Goal: Task Accomplishment & Management: Manage account settings

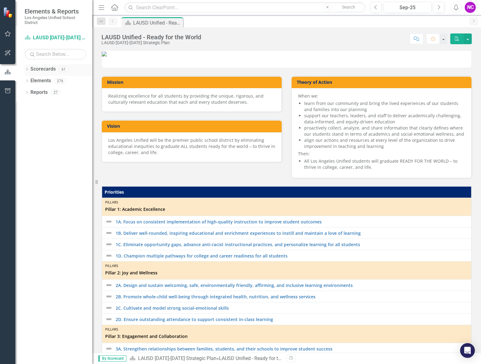
click at [27, 68] on icon "Dropdown" at bounding box center [27, 69] width 4 height 3
click at [49, 93] on link "New Products & Initiatives 2025-26" at bounding box center [63, 92] width 58 height 7
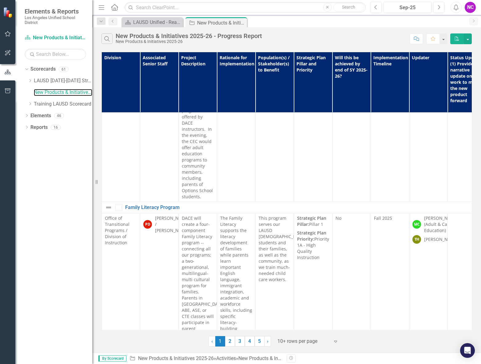
scroll to position [2667, 0]
click at [231, 342] on link "2" at bounding box center [230, 342] width 10 height 10
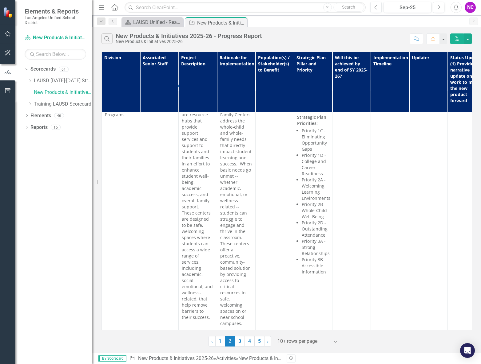
scroll to position [2698, 0]
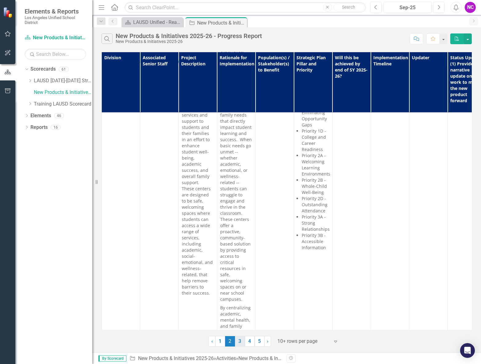
click at [243, 339] on link "3" at bounding box center [240, 342] width 10 height 10
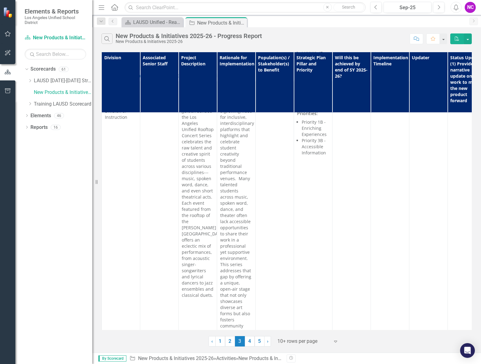
scroll to position [2018, 0]
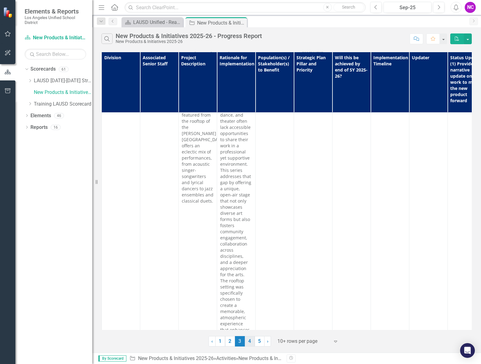
click at [250, 341] on link "4" at bounding box center [250, 342] width 10 height 10
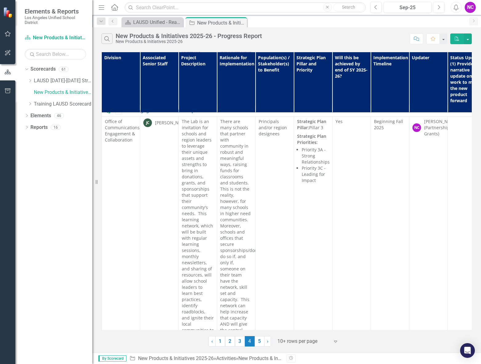
scroll to position [584, 0]
click at [250, 217] on p "There are many schools that partner with community in robust and meaningful way…" at bounding box center [236, 310] width 32 height 381
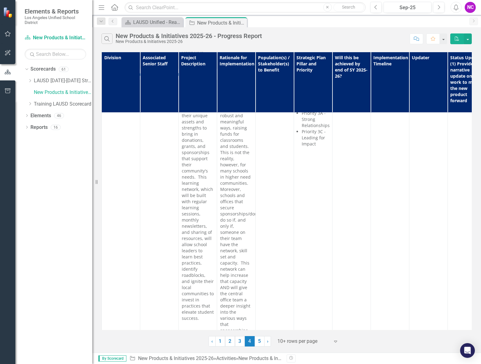
scroll to position [627, 0]
click at [241, 256] on p "There are many schools that partner with community in robust and meaningful way…" at bounding box center [236, 267] width 32 height 381
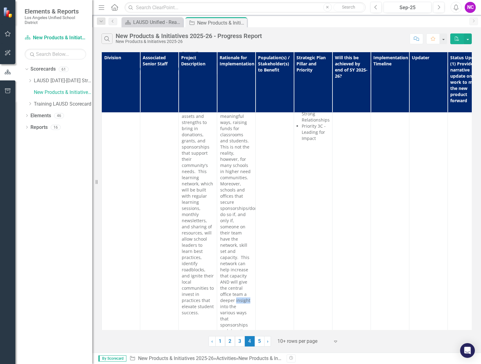
click at [241, 256] on p "There are many schools that partner with community in robust and meaningful way…" at bounding box center [236, 267] width 32 height 381
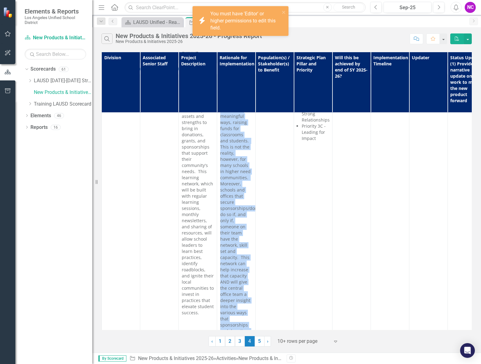
click at [241, 256] on p "There are many schools that partner with community in robust and meaningful way…" at bounding box center [236, 267] width 32 height 381
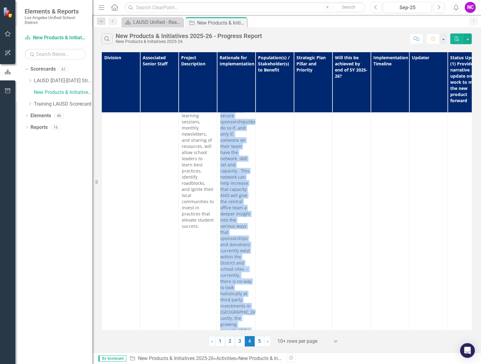
scroll to position [717, 0]
click at [236, 278] on p "There are many schools that partner with community in robust and meaningful way…" at bounding box center [236, 177] width 32 height 381
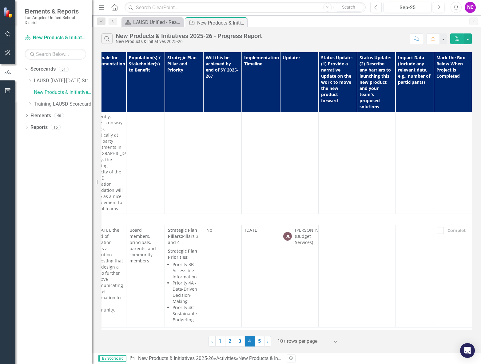
scroll to position [873, 134]
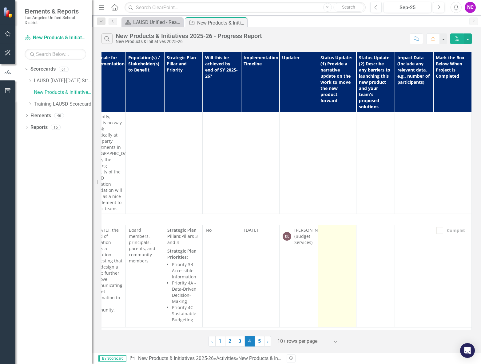
click at [341, 226] on td at bounding box center [337, 277] width 38 height 102
click at [339, 226] on td at bounding box center [337, 277] width 38 height 102
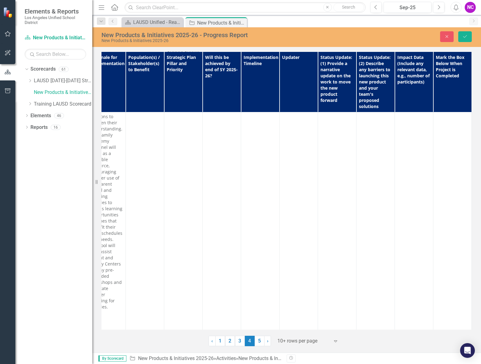
scroll to position [474, 134]
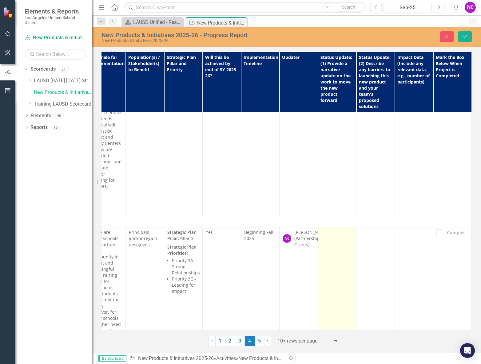
click at [329, 230] on div at bounding box center [337, 233] width 32 height 7
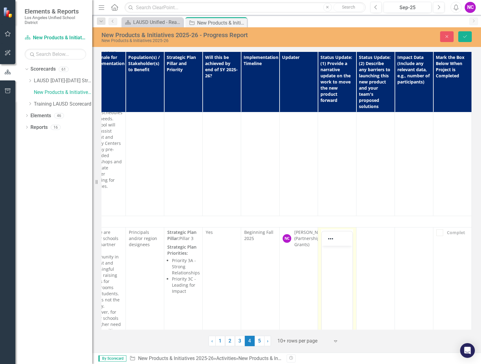
scroll to position [0, 0]
click at [329, 261] on body "Rich Text Area. Press ALT-0 for help." at bounding box center [336, 292] width 31 height 92
click at [207, 22] on div "New Products & Initiatives 2025-26 - Progress Report" at bounding box center [213, 23] width 33 height 8
click at [211, 25] on div "New Products & Initiatives 2025-26 - Progress Report" at bounding box center [213, 23] width 33 height 8
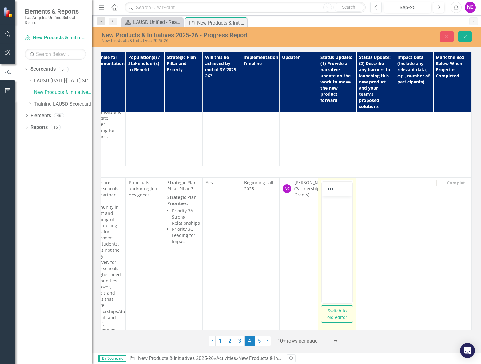
scroll to position [522, 134]
click at [335, 307] on button "Switch to old editor" at bounding box center [337, 315] width 32 height 17
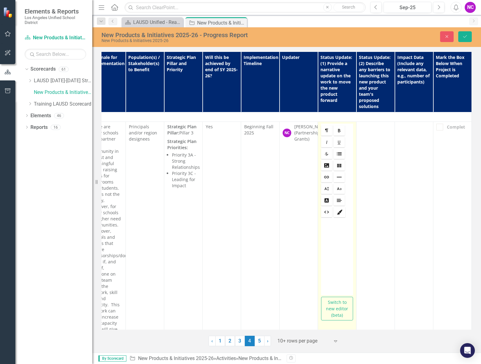
scroll to position [701, 134]
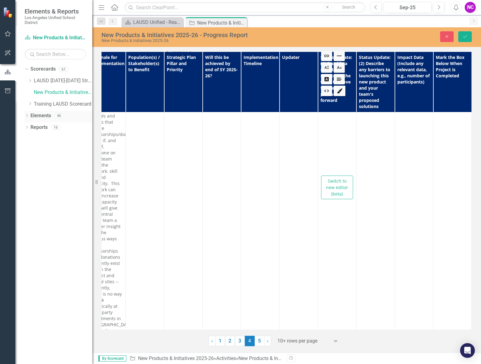
click at [29, 114] on div "Dropdown Elements 46" at bounding box center [59, 117] width 68 height 12
click at [27, 116] on icon at bounding box center [27, 115] width 2 height 3
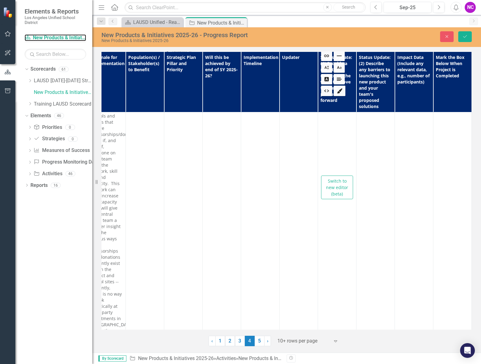
click at [52, 34] on div "Scorecard New Products & Initiatives 2025-26" at bounding box center [55, 38] width 61 height 10
click at [53, 37] on link "Scorecard New Products & Initiatives 2025-26" at bounding box center [55, 37] width 61 height 7
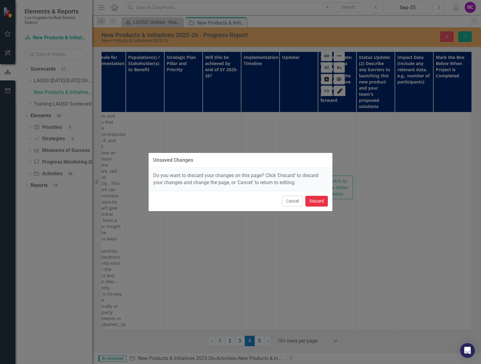
click at [310, 200] on button "Discard" at bounding box center [316, 201] width 22 height 11
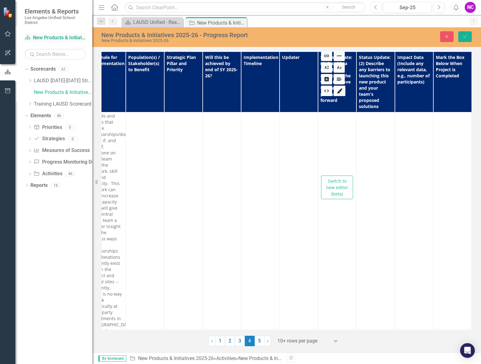
click at [61, 39] on link "Scorecard New Products & Initiatives 2025-26" at bounding box center [55, 37] width 61 height 7
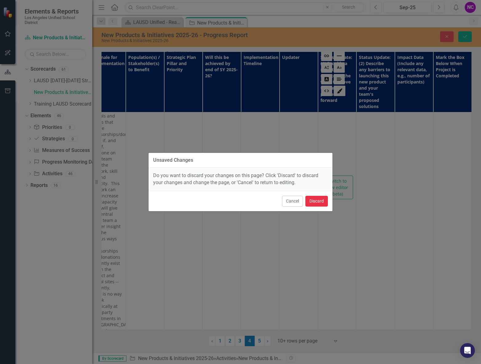
click at [310, 197] on button "Discard" at bounding box center [316, 201] width 22 height 11
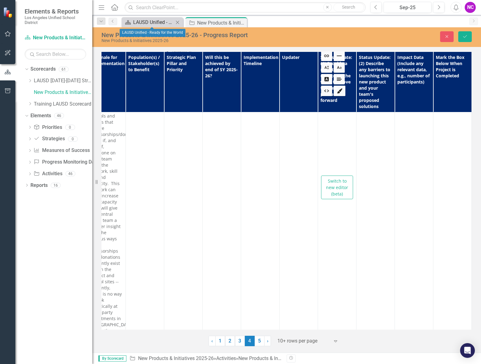
click at [148, 22] on div "LAUSD Unified - Ready for the World" at bounding box center [153, 22] width 41 height 8
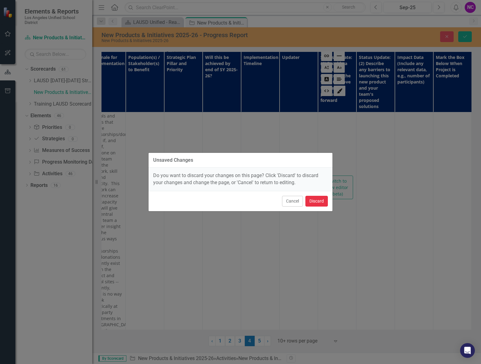
click at [315, 204] on button "Discard" at bounding box center [316, 201] width 22 height 11
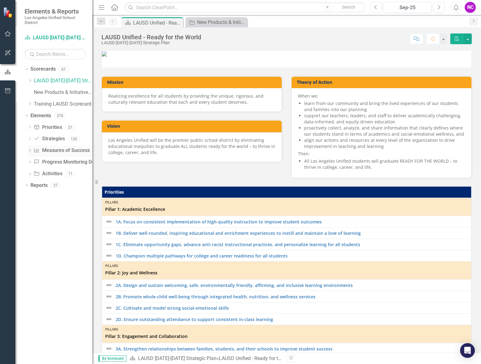
click at [62, 150] on link "Measures of Success Measures of Success" at bounding box center [61, 150] width 56 height 7
click at [47, 79] on link "LAUSD [DATE]-[DATE] Strategic Plan" at bounding box center [63, 80] width 58 height 7
click at [30, 81] on icon "Dropdown" at bounding box center [30, 81] width 5 height 4
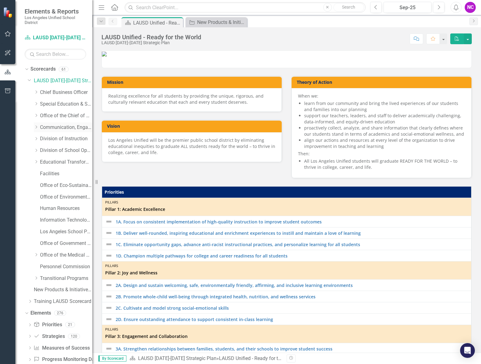
click at [52, 127] on link "Communication, Engagement & Collaboration" at bounding box center [66, 127] width 52 height 7
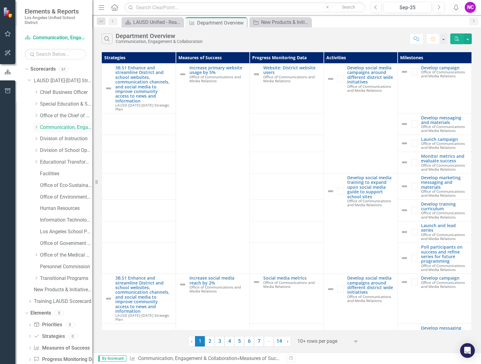
click at [38, 127] on icon "Dropdown" at bounding box center [36, 127] width 5 height 4
click at [62, 139] on link "Office of Communications and Media Relations" at bounding box center [69, 139] width 46 height 7
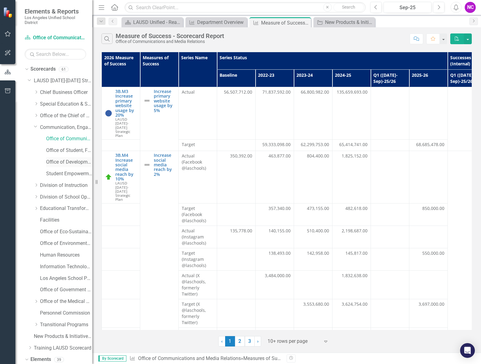
click at [60, 164] on link "Office of Development and Civic Engagement" at bounding box center [69, 162] width 46 height 7
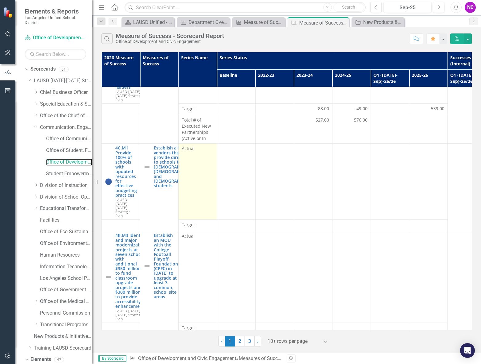
scroll to position [191, 0]
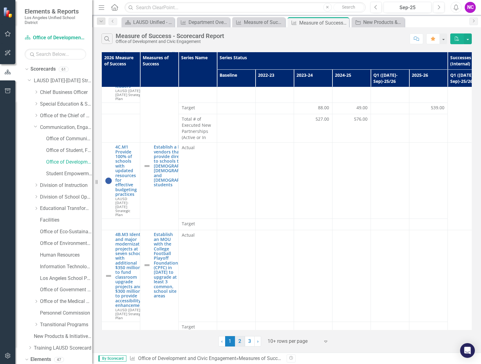
click at [240, 342] on link "2" at bounding box center [240, 342] width 10 height 10
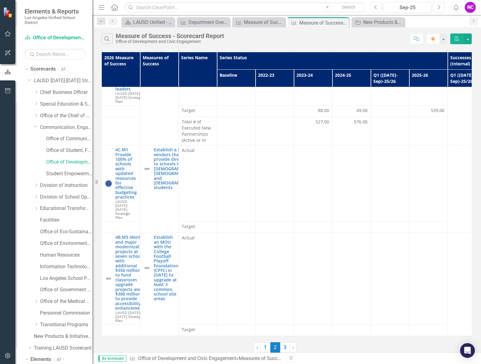
scroll to position [0, 0]
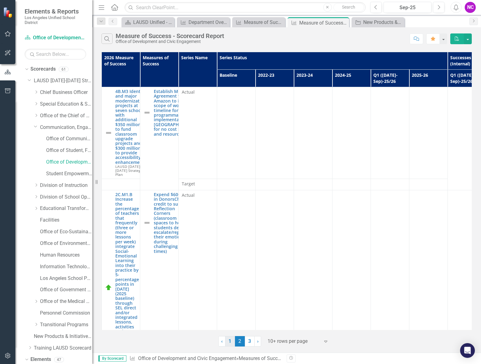
click at [230, 343] on link "1" at bounding box center [230, 342] width 10 height 10
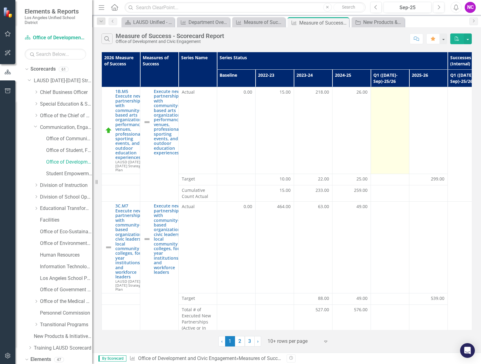
click at [389, 100] on td at bounding box center [390, 130] width 38 height 87
click at [388, 95] on div at bounding box center [390, 92] width 32 height 7
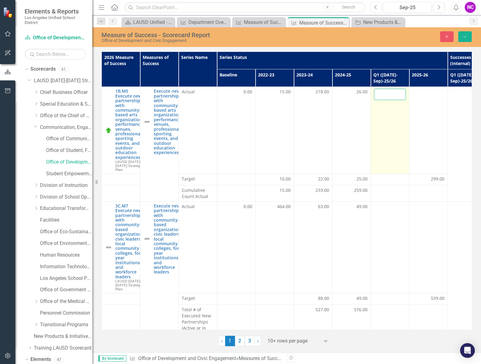
click at [390, 98] on input "number" at bounding box center [390, 94] width 32 height 11
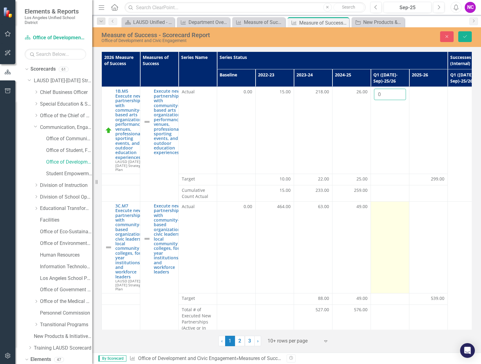
type input "0"
click at [384, 234] on td at bounding box center [390, 248] width 38 height 92
click at [385, 232] on td at bounding box center [390, 248] width 38 height 92
click at [393, 209] on input "number" at bounding box center [390, 209] width 32 height 11
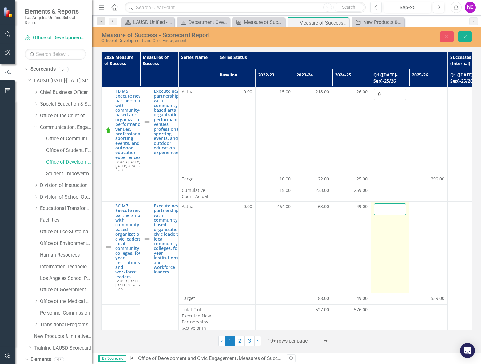
click at [393, 209] on input "number" at bounding box center [390, 209] width 32 height 11
type input "3"
click at [391, 249] on td "3" at bounding box center [390, 248] width 38 height 92
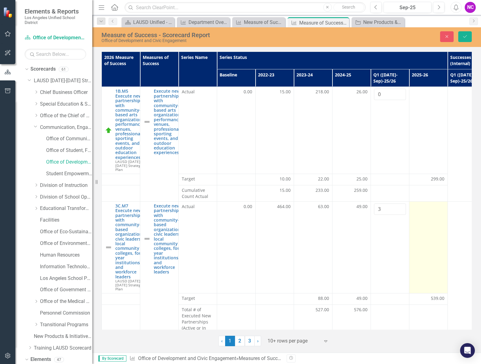
click at [441, 230] on td at bounding box center [428, 248] width 38 height 92
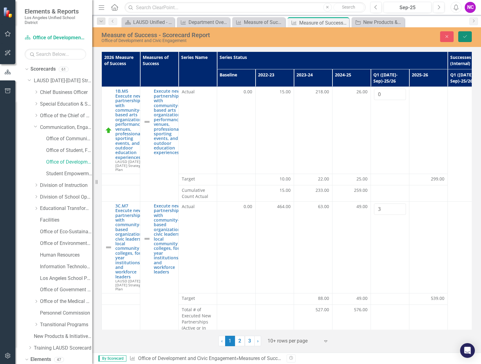
click at [467, 37] on button "Save" at bounding box center [465, 36] width 14 height 11
